Goal: Navigation & Orientation: Find specific page/section

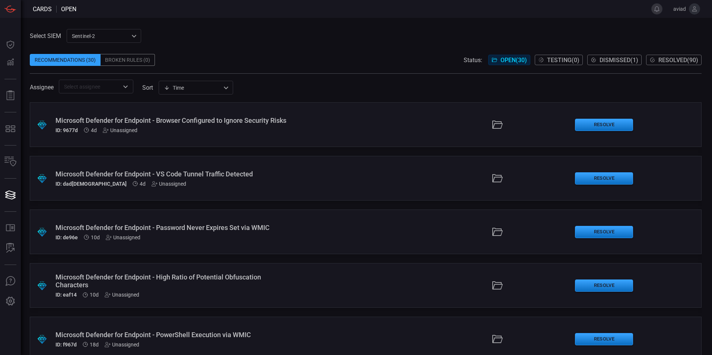
click at [658, 10] on button at bounding box center [656, 8] width 11 height 11
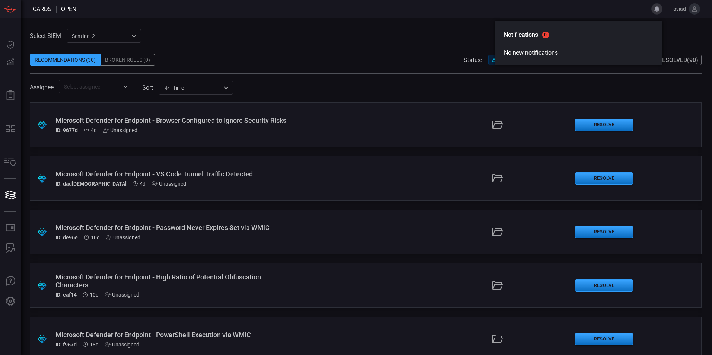
click at [658, 10] on button at bounding box center [656, 8] width 11 height 11
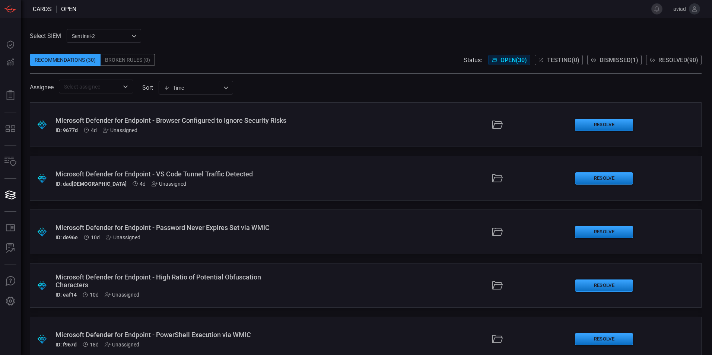
click at [658, 60] on span "Resolved ( 90 )" at bounding box center [678, 60] width 40 height 7
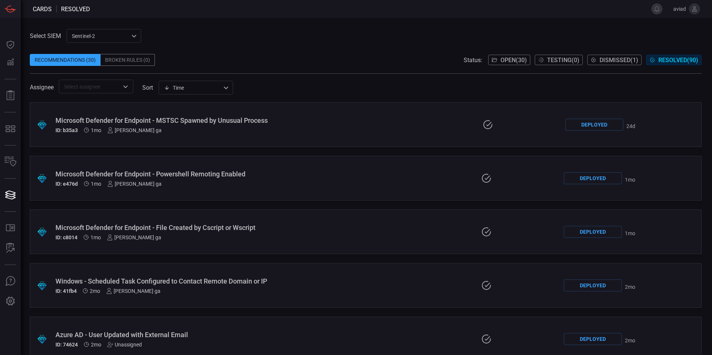
click at [379, 55] on div "Recommendations (30) Broken Rules (0) Status: Open ( 30 ) Testing ( 0 ) Dismiss…" at bounding box center [366, 60] width 672 height 12
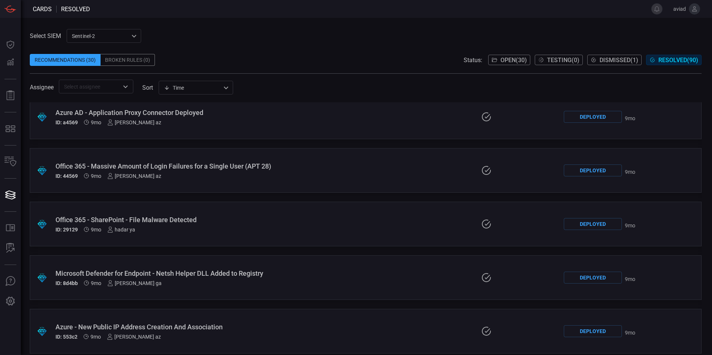
scroll to position [4052, 0]
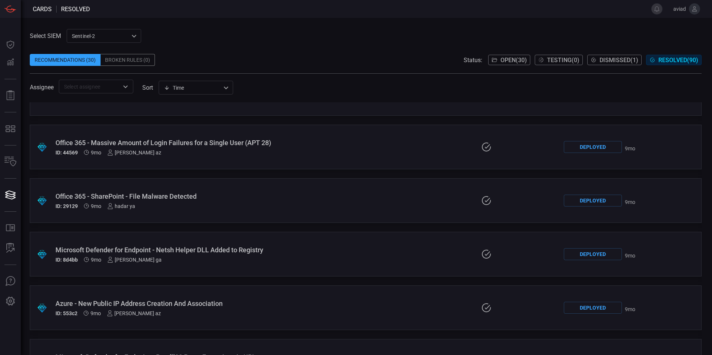
click at [160, 308] on div "Azure - New Public IP Address Creation And Association ID: 553c2 9mo [PERSON_NA…" at bounding box center [168, 308] width 227 height 17
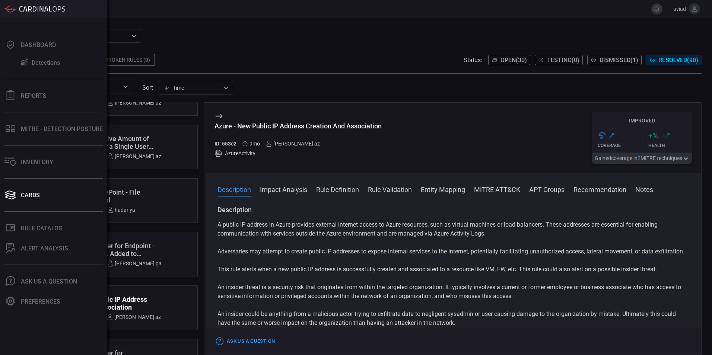
click at [36, 77] on div "Dashboard Detections Reports MITRE - Detection Posture Inventory Cards .st0_rul…" at bounding box center [53, 186] width 107 height 337
click at [36, 246] on div "ALERT ANALYSIS" at bounding box center [44, 248] width 47 height 7
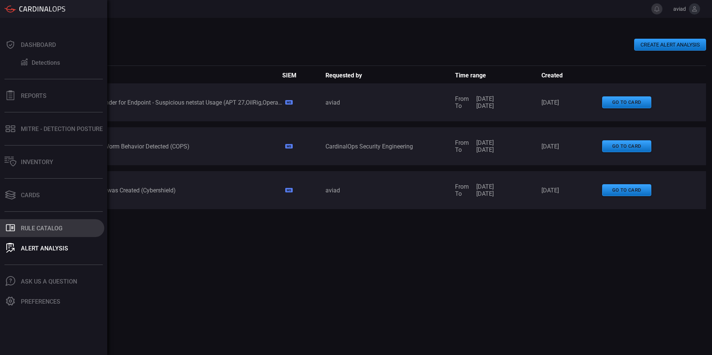
click at [17, 231] on button ".st0_rule_catalog_icon{fill: currentColor;} Rule Catalog" at bounding box center [52, 228] width 104 height 18
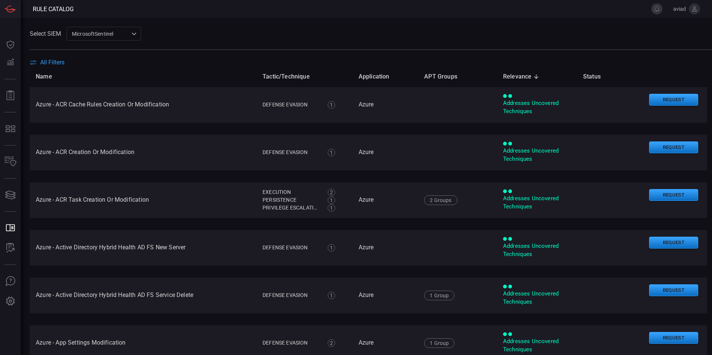
click at [315, 68] on th "Tactic/Technique" at bounding box center [305, 76] width 96 height 21
